Goal: Check status: Check status

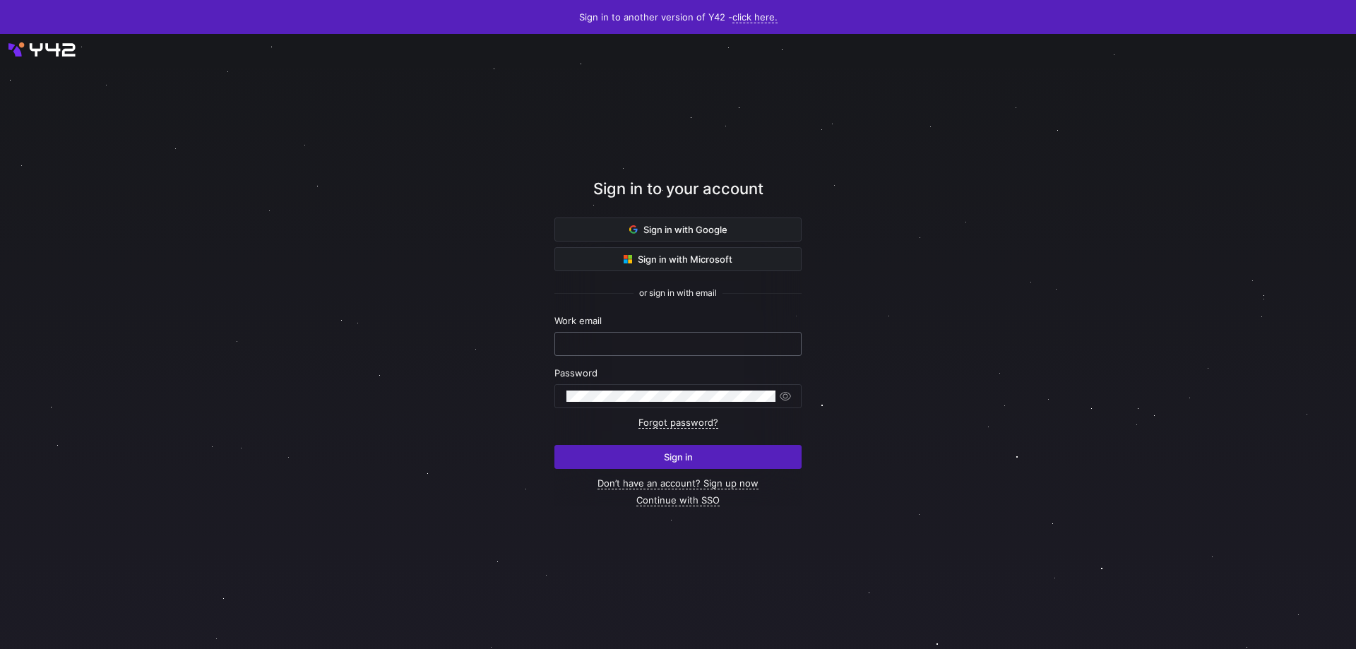
click at [657, 348] on input "text" at bounding box center [677, 343] width 223 height 11
type input "[PERSON_NAME][EMAIL_ADDRESS][DOMAIN_NAME]"
click at [554, 445] on button "Sign in" at bounding box center [677, 457] width 247 height 24
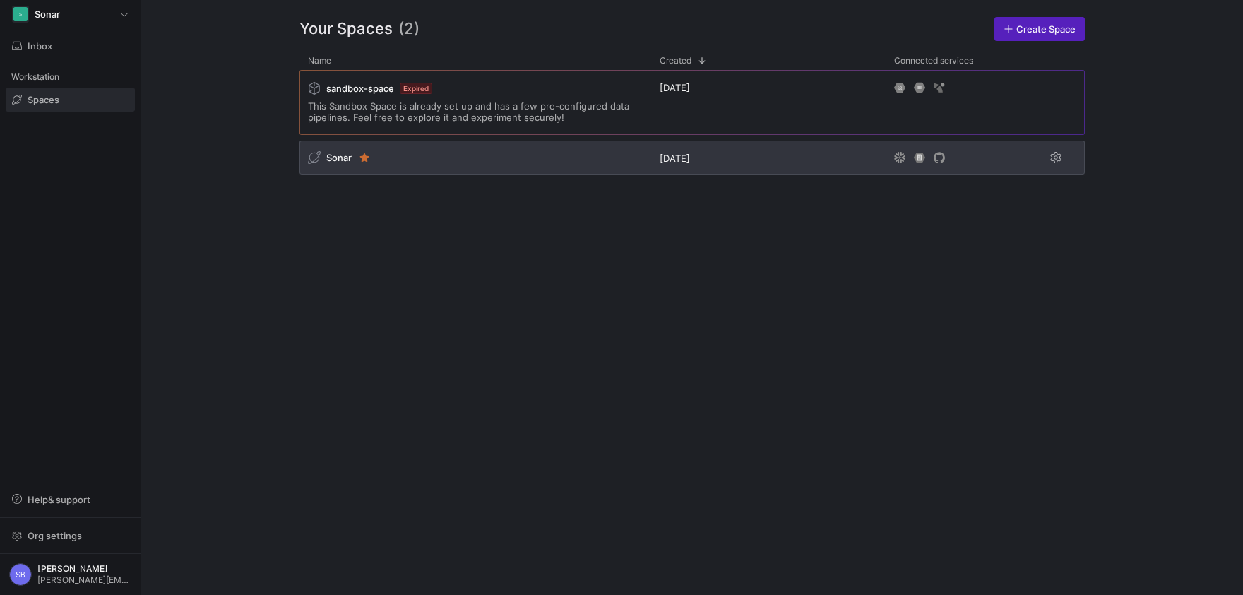
click at [335, 160] on span "Sonar" at bounding box center [338, 157] width 25 height 11
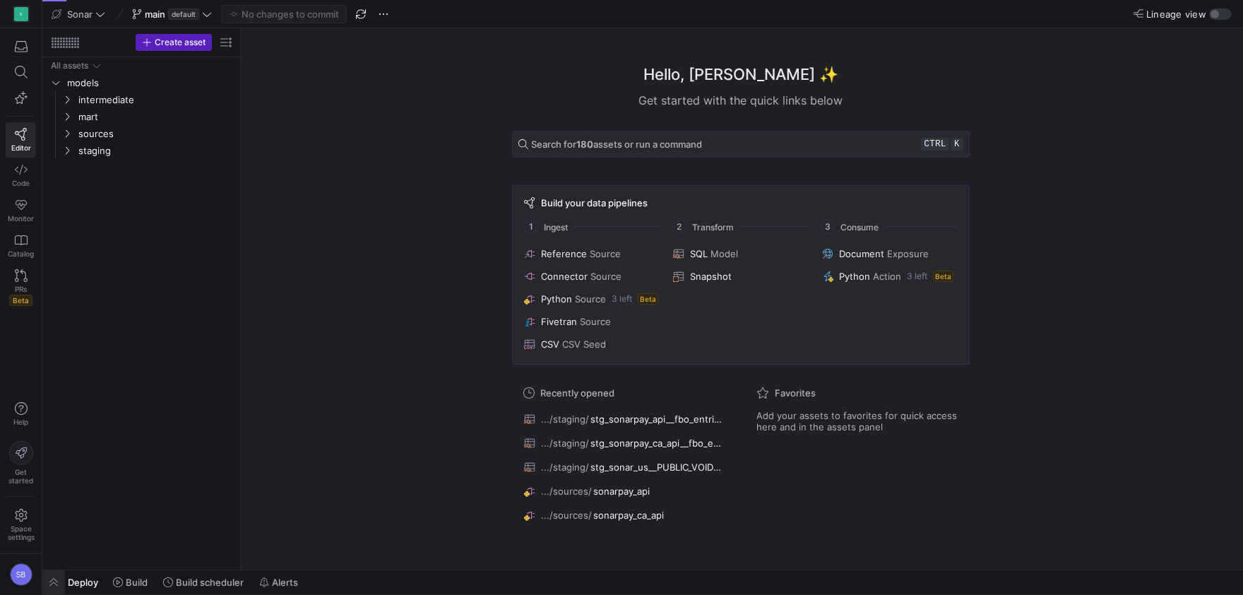
click at [58, 573] on span "button" at bounding box center [53, 582] width 23 height 24
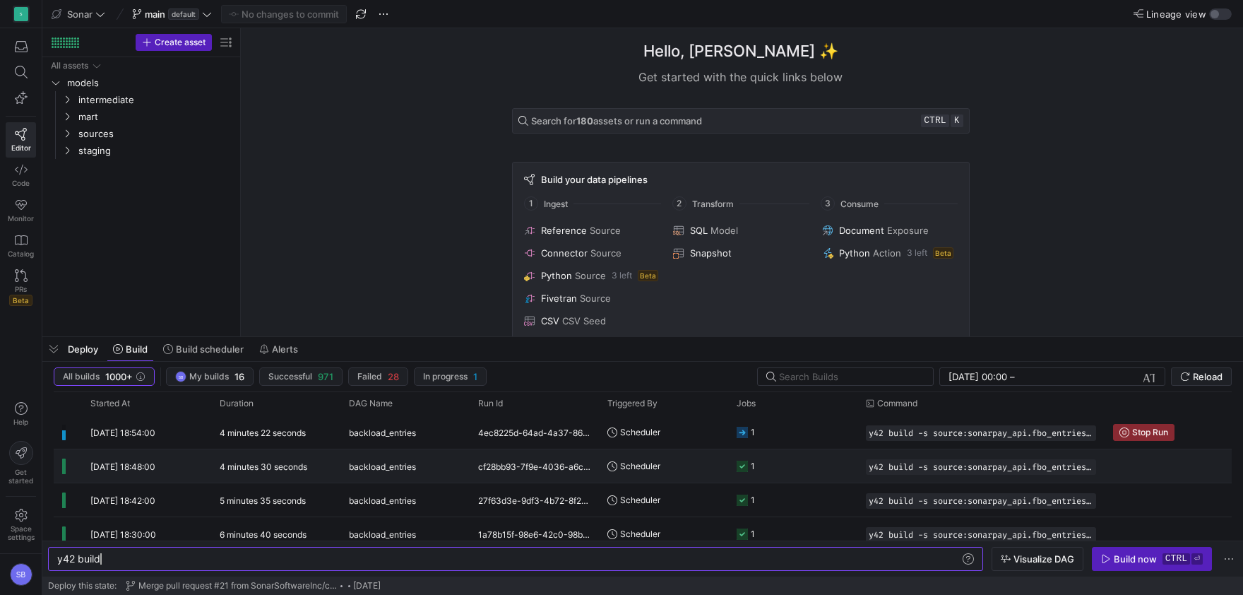
click at [242, 472] on div "4 minutes 30 seconds" at bounding box center [275, 465] width 129 height 33
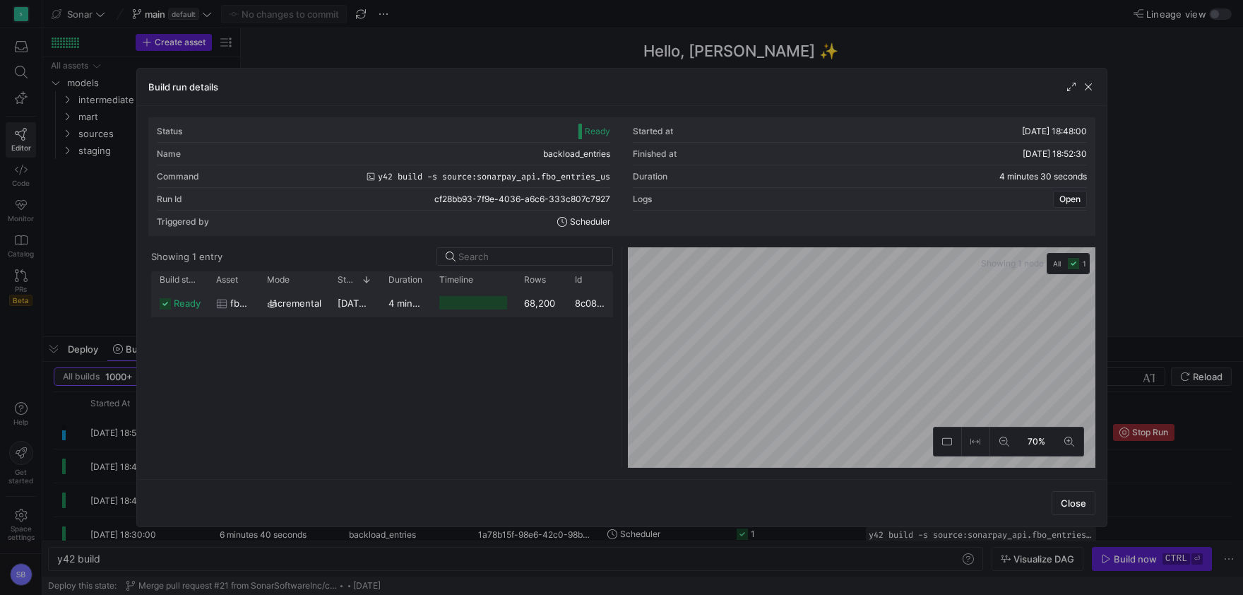
click at [394, 307] on y42-duration "4 minutes 28 seconds" at bounding box center [437, 302] width 98 height 11
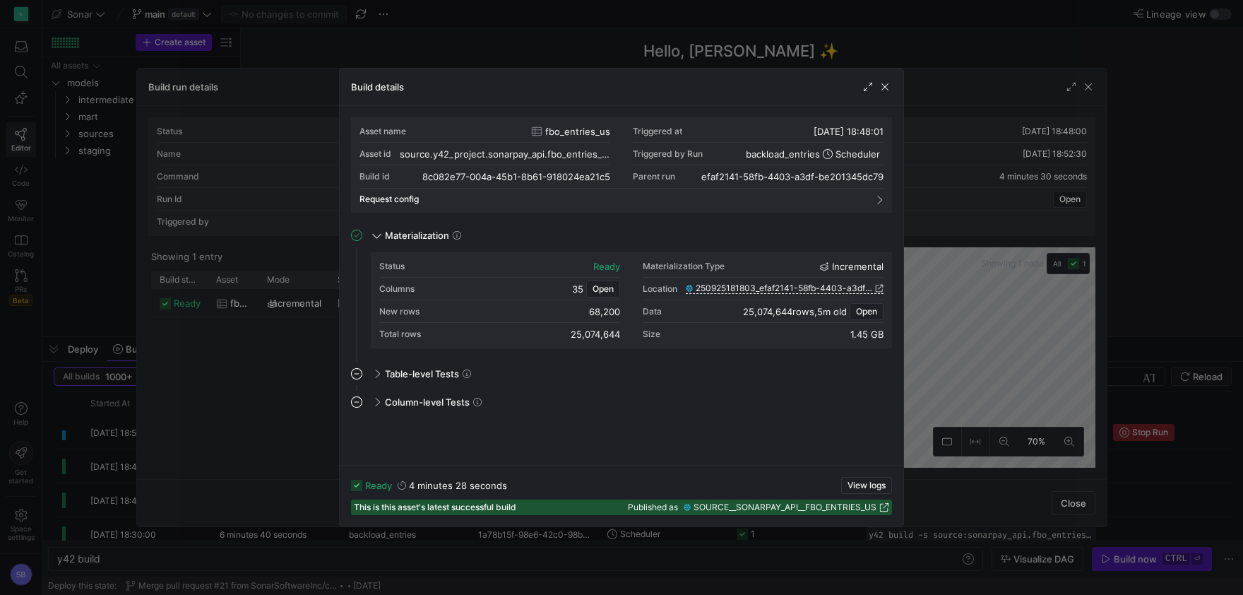
click at [864, 476] on div "ready 4 minutes 28 seconds View logs This is this asset's latest successful bui…" at bounding box center [621, 495] width 563 height 61
click at [863, 484] on span "View logs" at bounding box center [866, 485] width 38 height 10
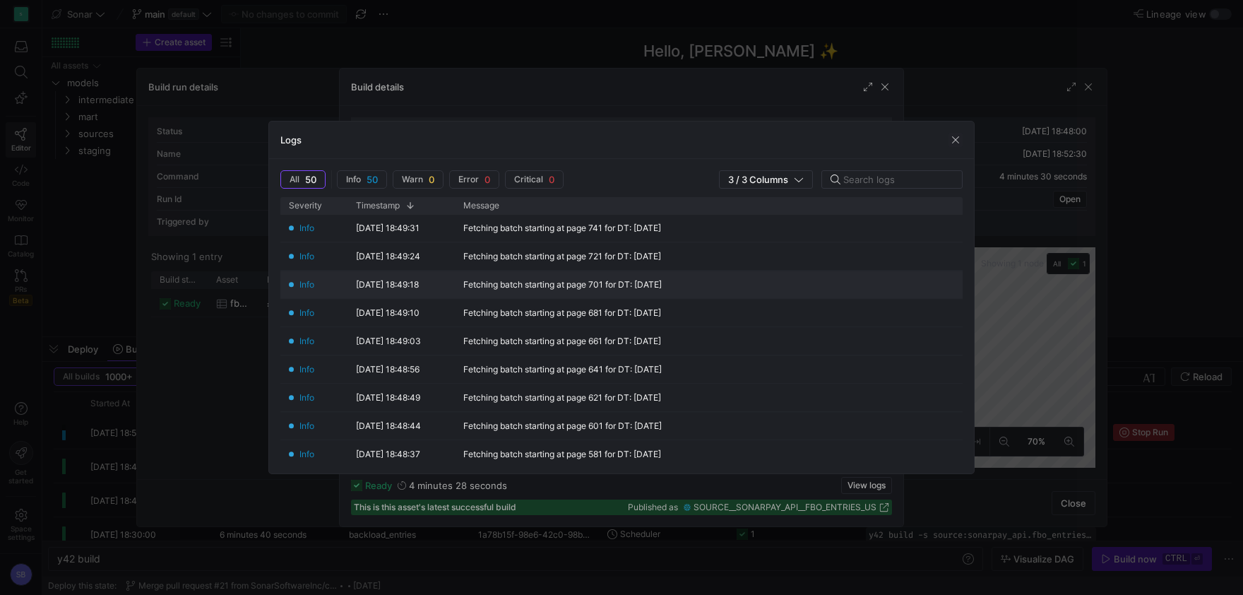
scroll to position [1251, 0]
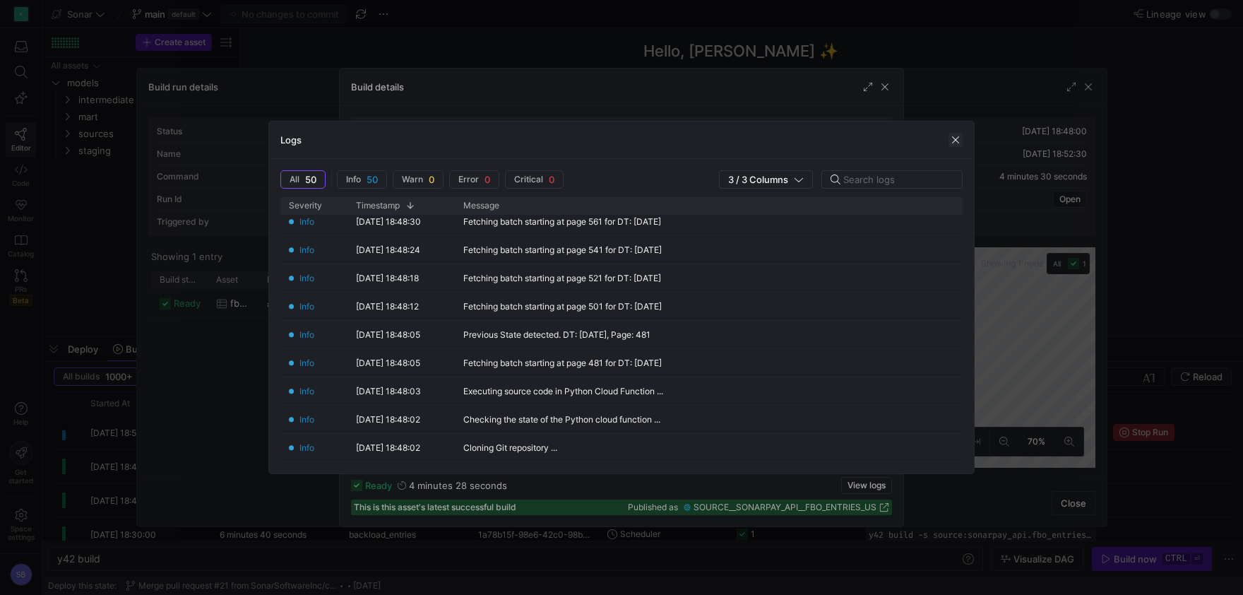
click at [955, 144] on span "button" at bounding box center [955, 140] width 14 height 14
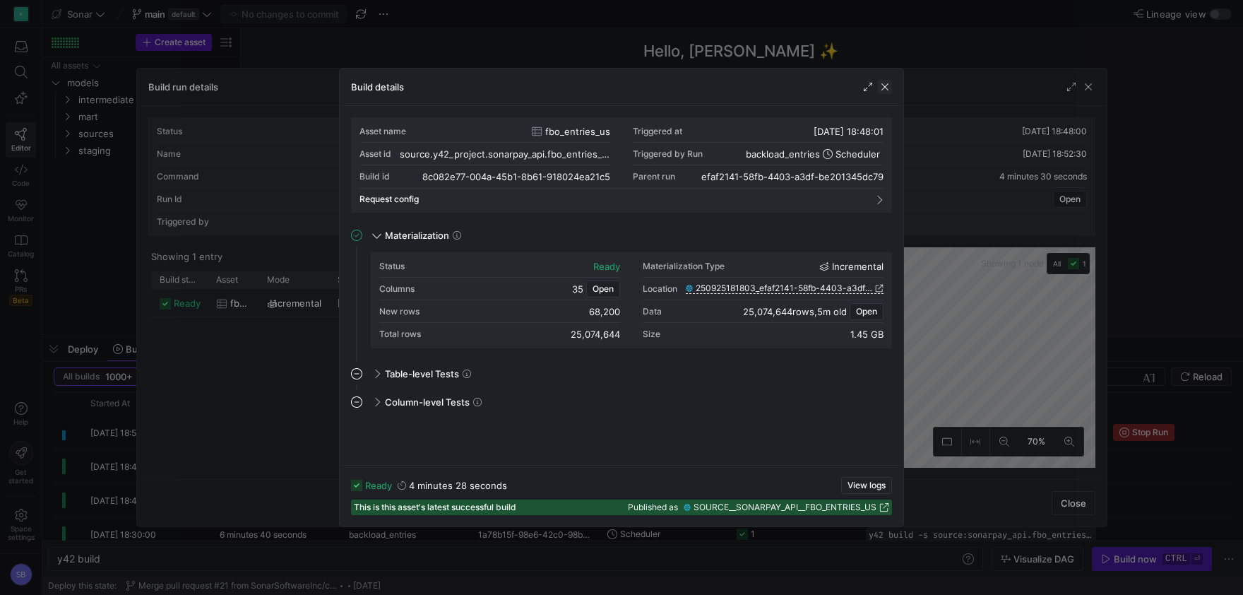
click at [887, 92] on span "button" at bounding box center [885, 87] width 14 height 14
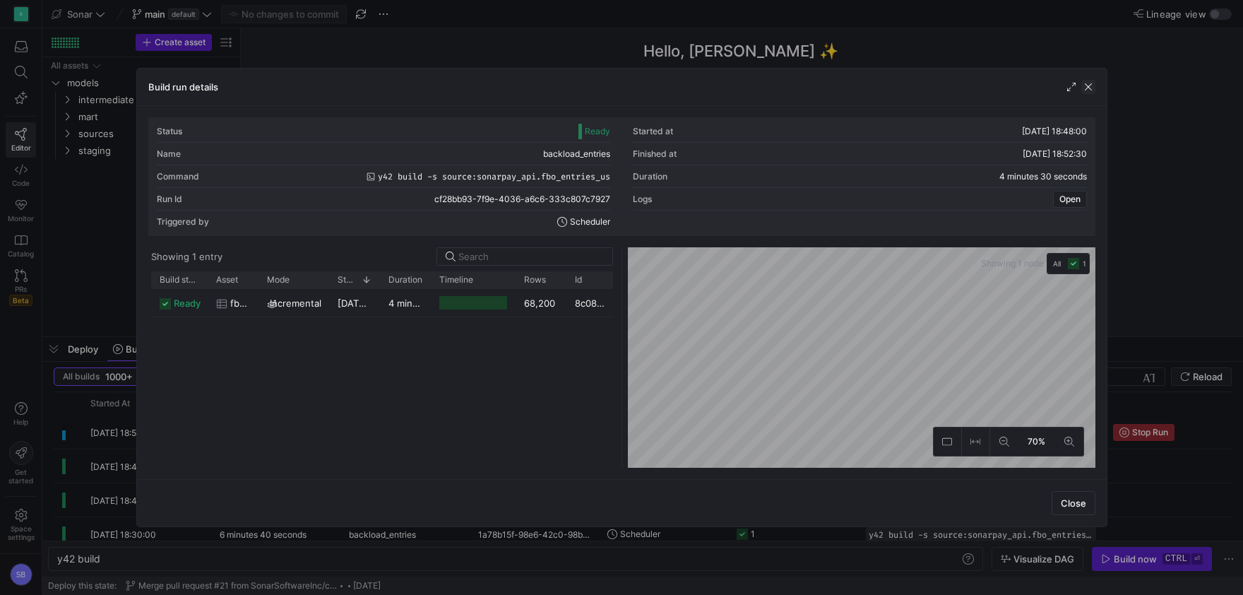
click at [1087, 85] on span "button" at bounding box center [1088, 87] width 14 height 14
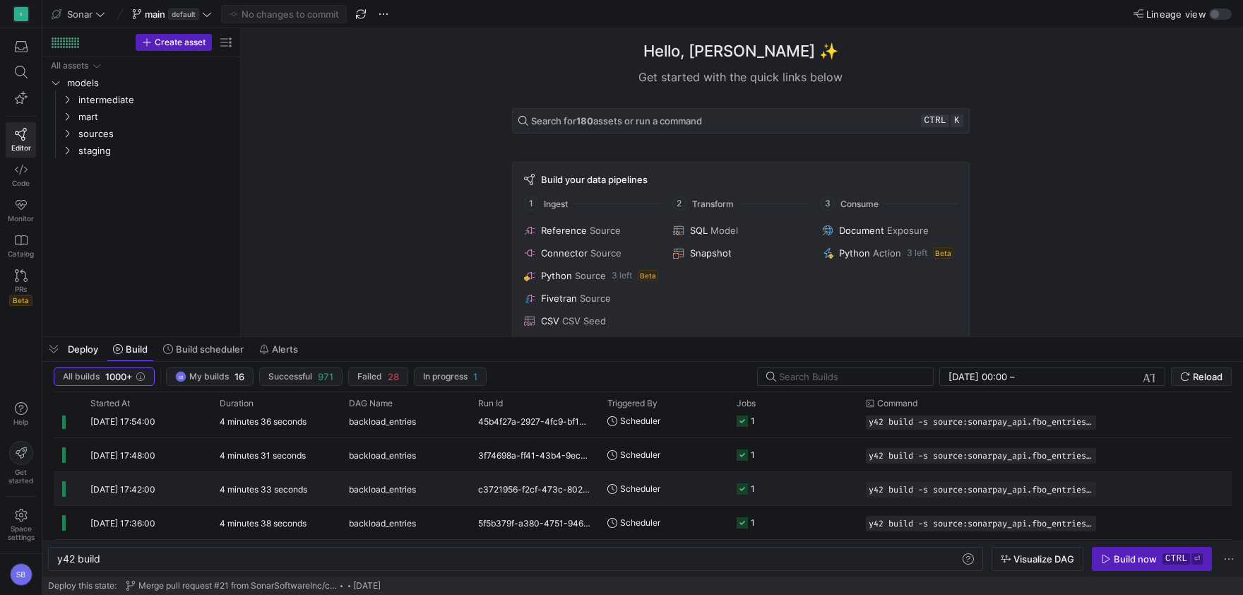
scroll to position [340, 0]
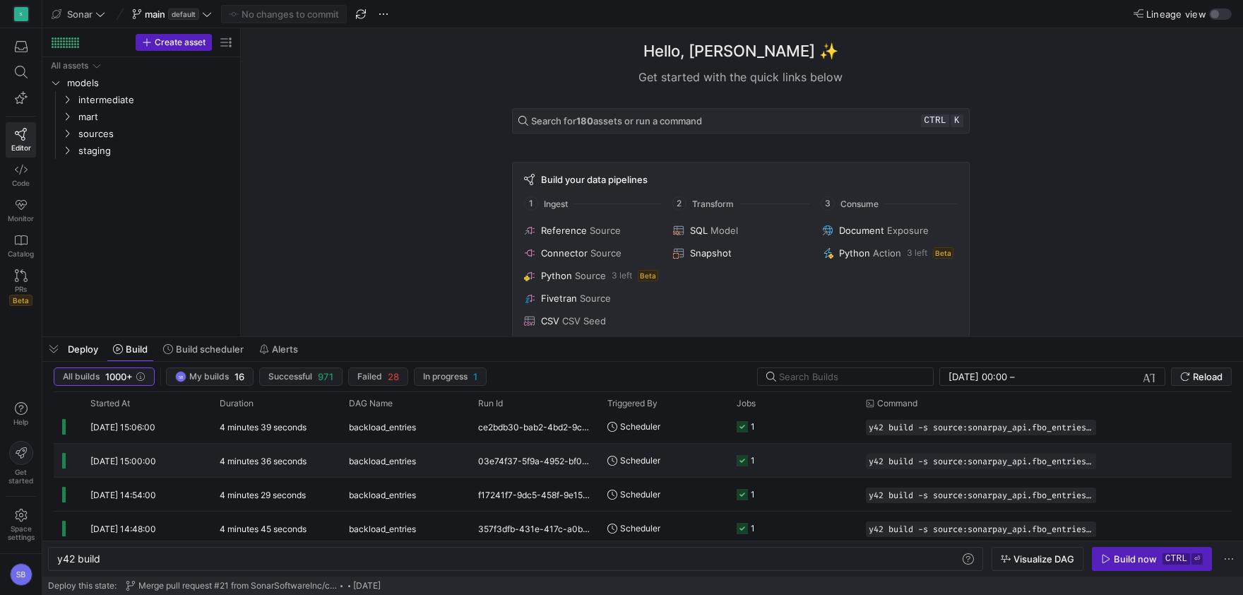
click at [290, 462] on y42-duration "4 minutes 36 seconds" at bounding box center [263, 460] width 87 height 11
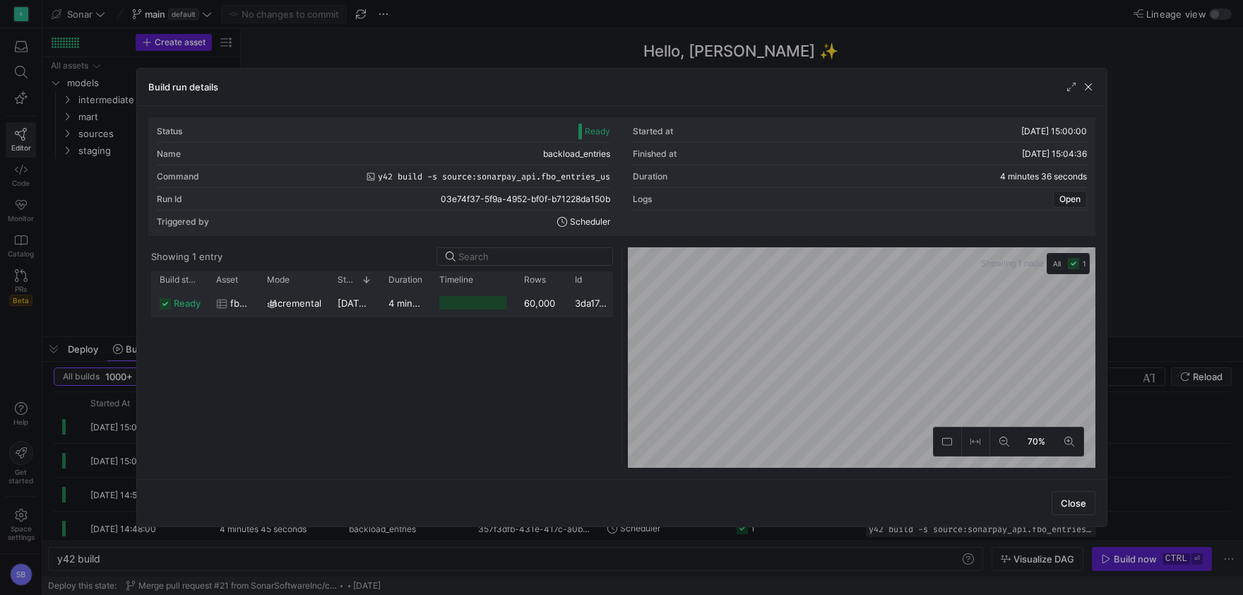
click at [467, 308] on div at bounding box center [472, 302] width 67 height 13
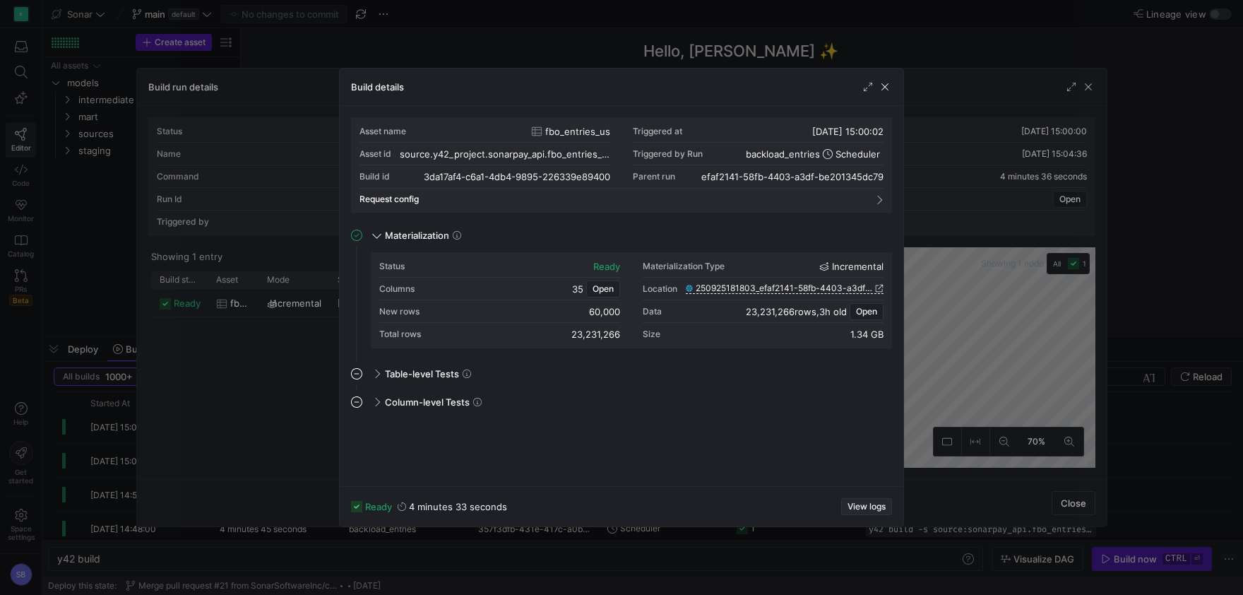
click at [860, 506] on span "View logs" at bounding box center [866, 506] width 38 height 10
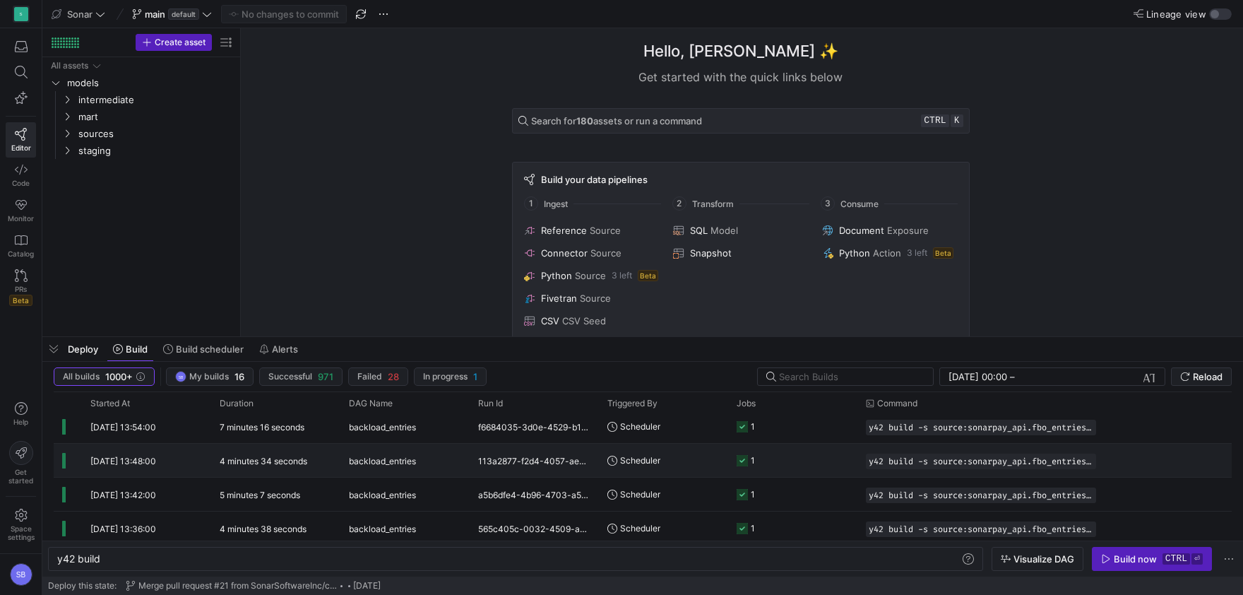
click at [503, 458] on div "113a2877-f2d4-4057-ae20-a62eaf3a7491" at bounding box center [534, 459] width 129 height 33
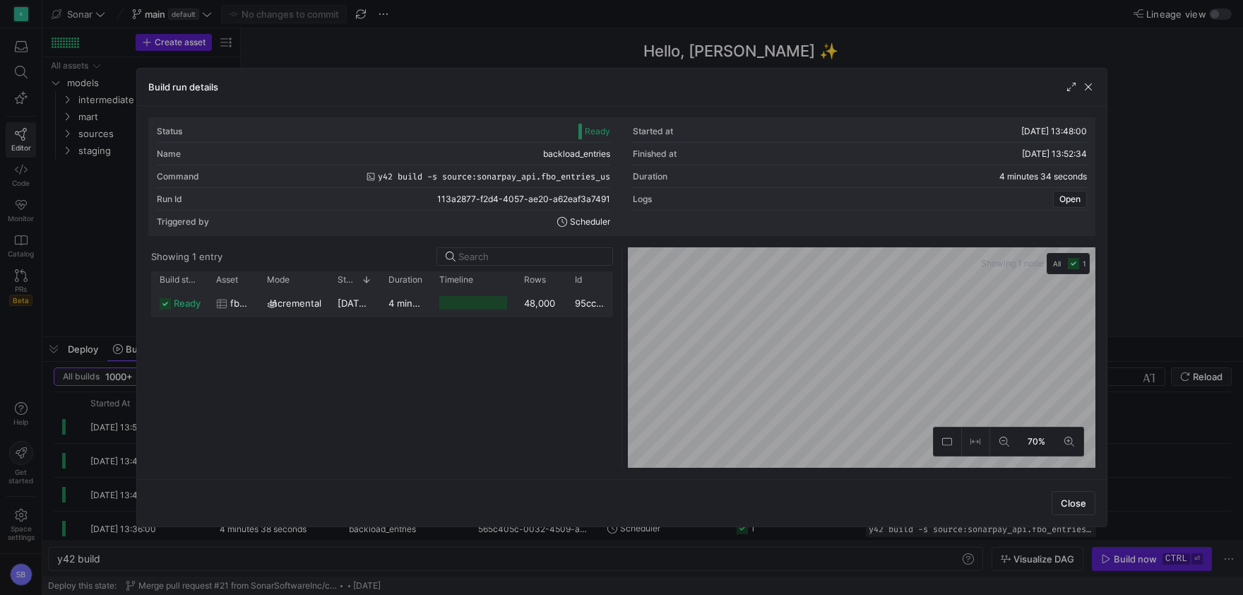
click at [509, 310] on div at bounding box center [473, 303] width 85 height 28
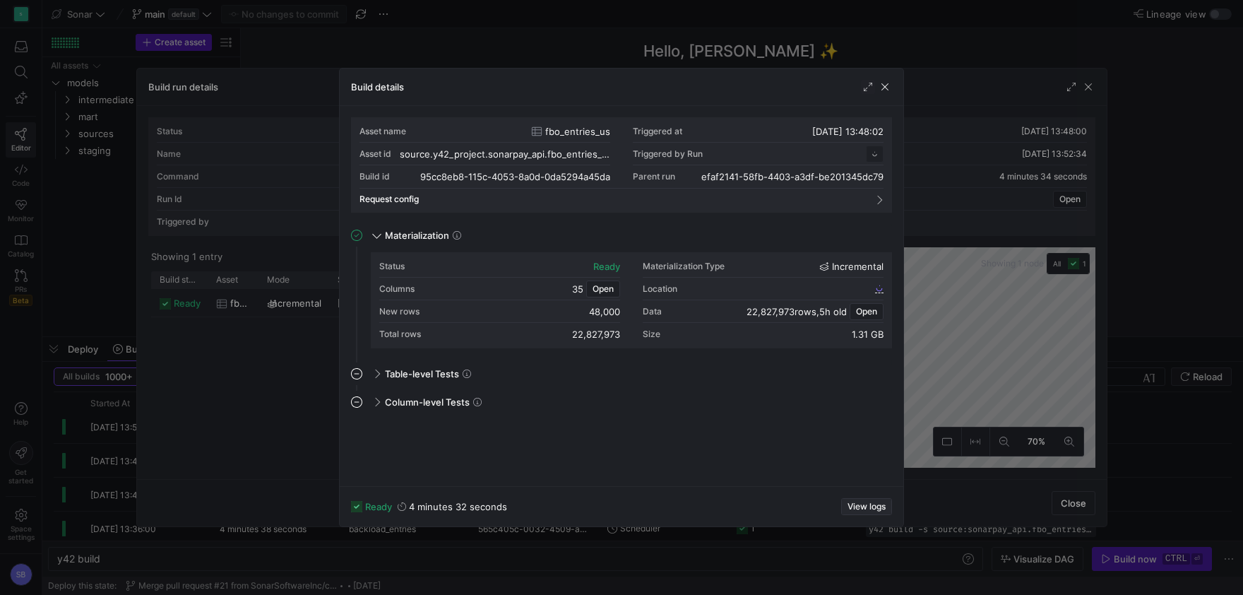
click at [861, 501] on span "button" at bounding box center [866, 507] width 49 height 16
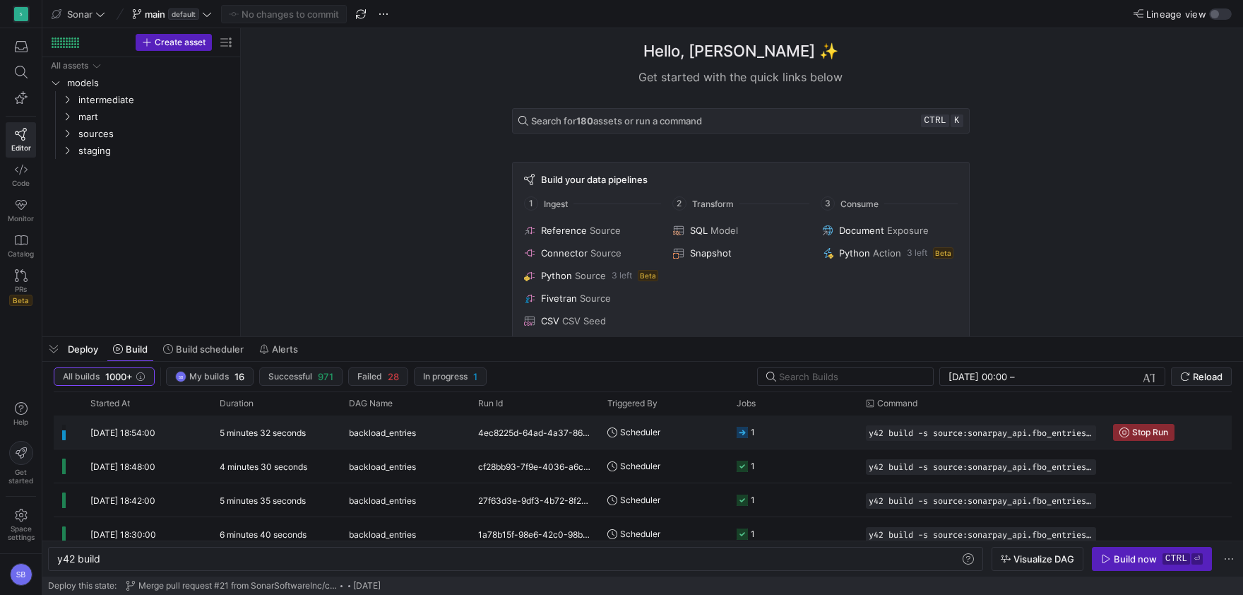
click at [463, 441] on div "backload_entries" at bounding box center [404, 431] width 129 height 33
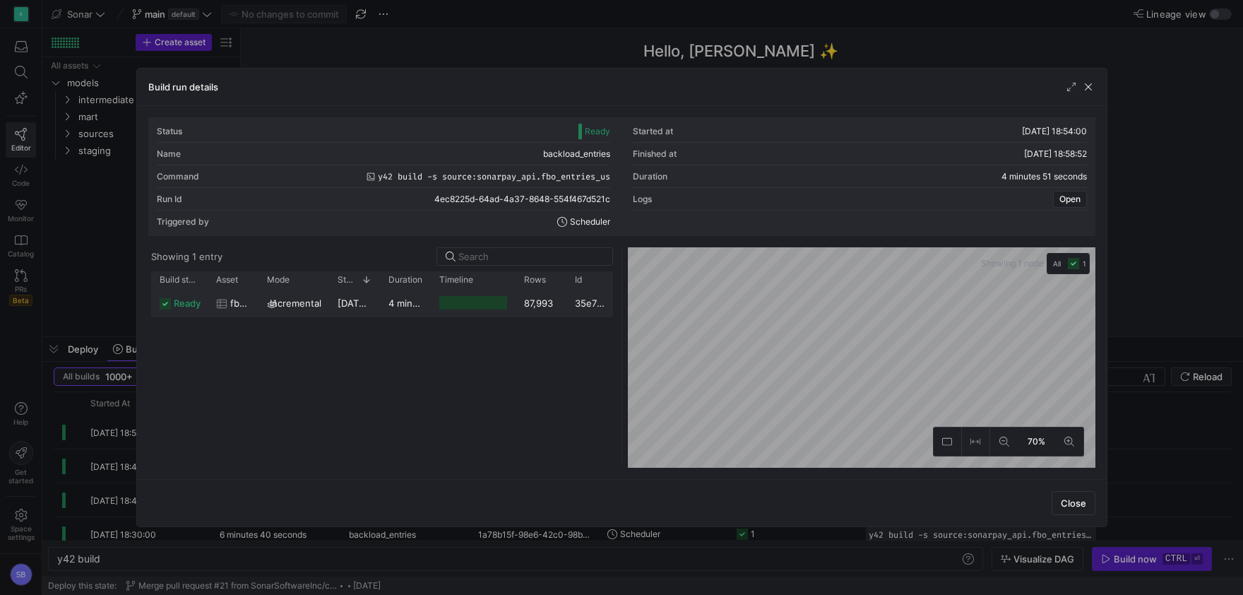
click at [542, 305] on div "87,993" at bounding box center [540, 303] width 51 height 28
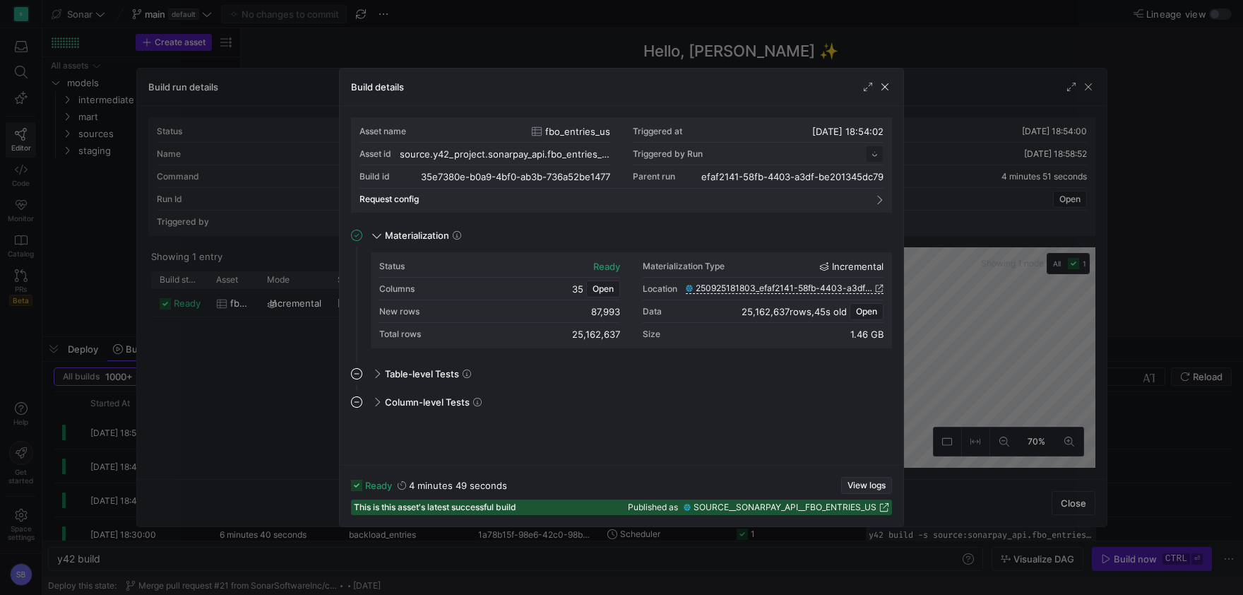
click at [864, 481] on span "View logs" at bounding box center [866, 485] width 38 height 10
